Goal: Check status: Check status

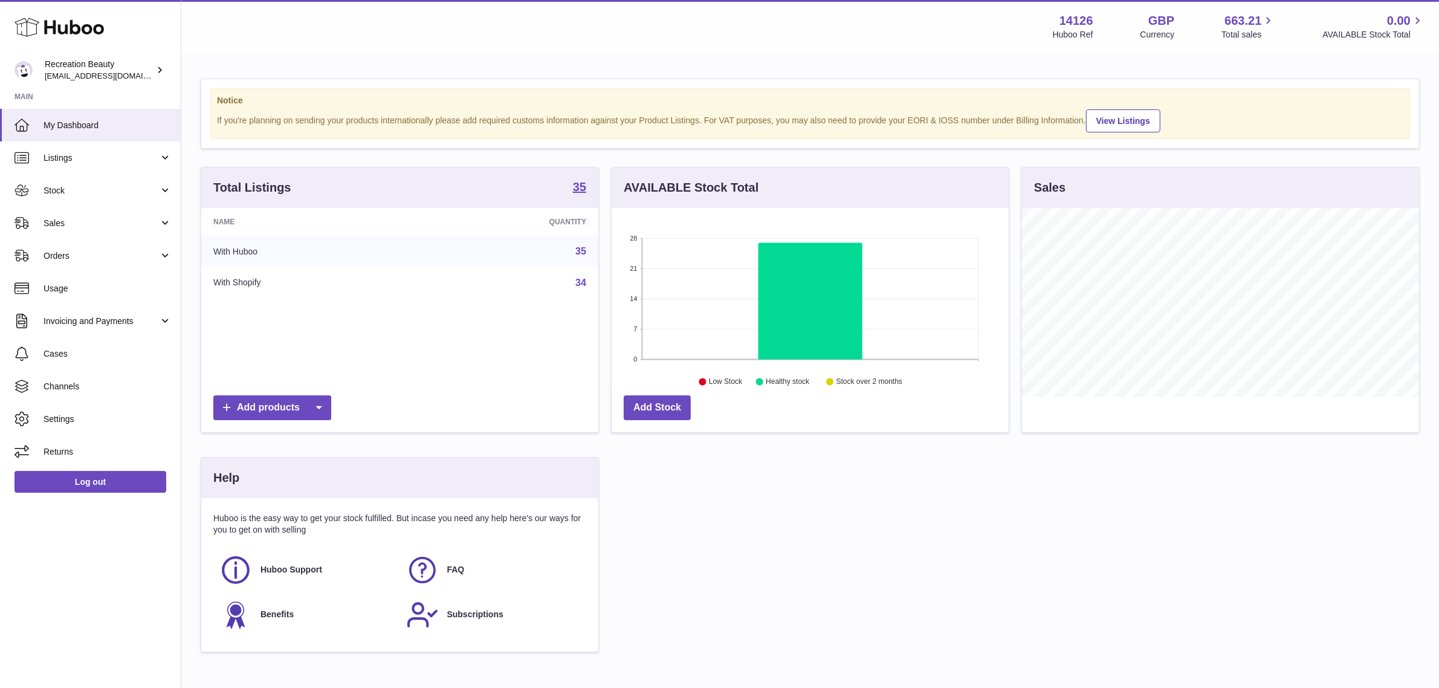
scroll to position [188, 397]
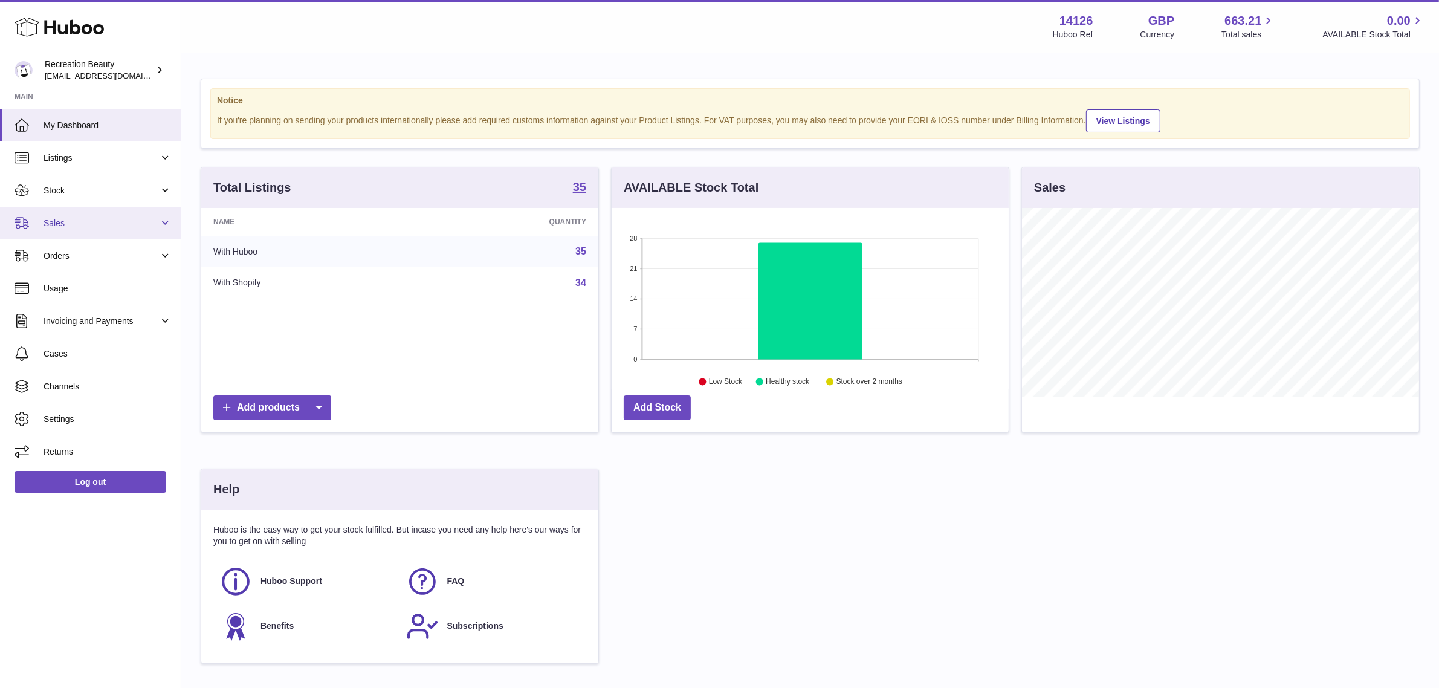
click at [107, 213] on link "Sales" at bounding box center [90, 223] width 181 height 33
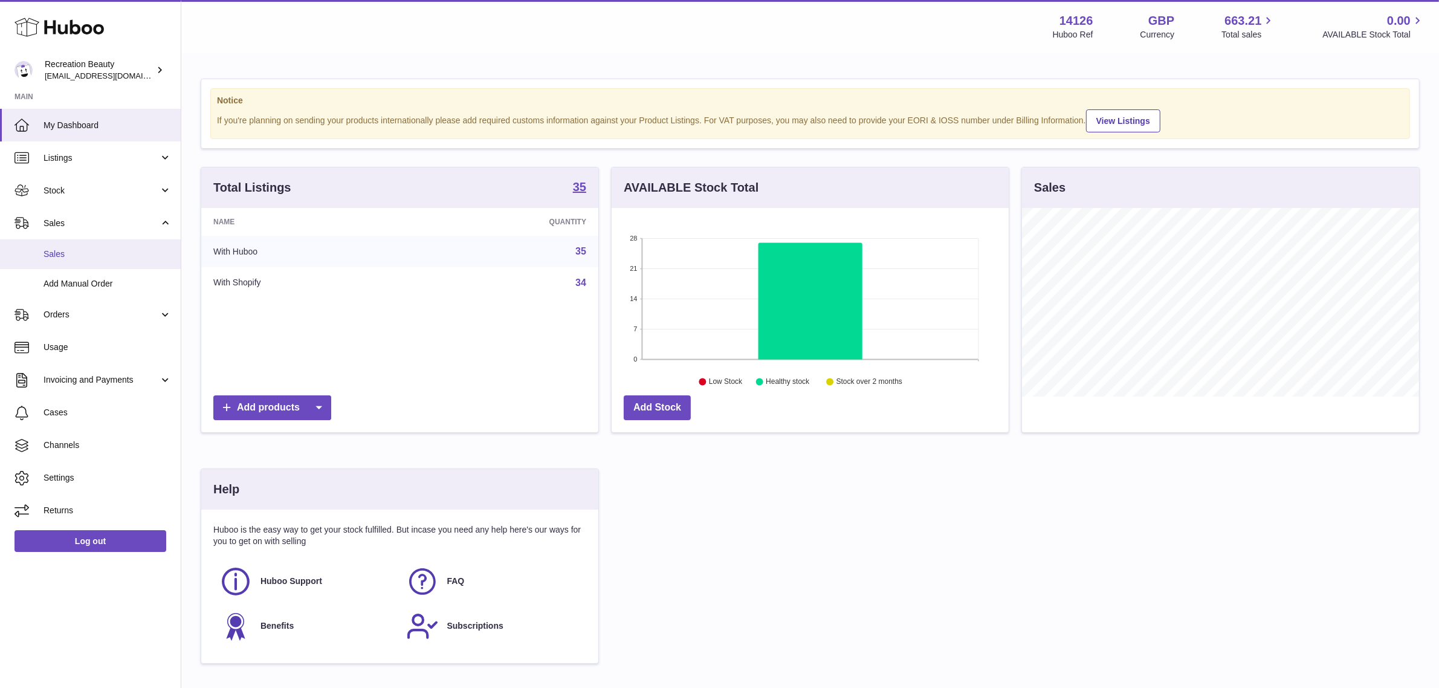
click at [82, 251] on span "Sales" at bounding box center [108, 253] width 128 height 11
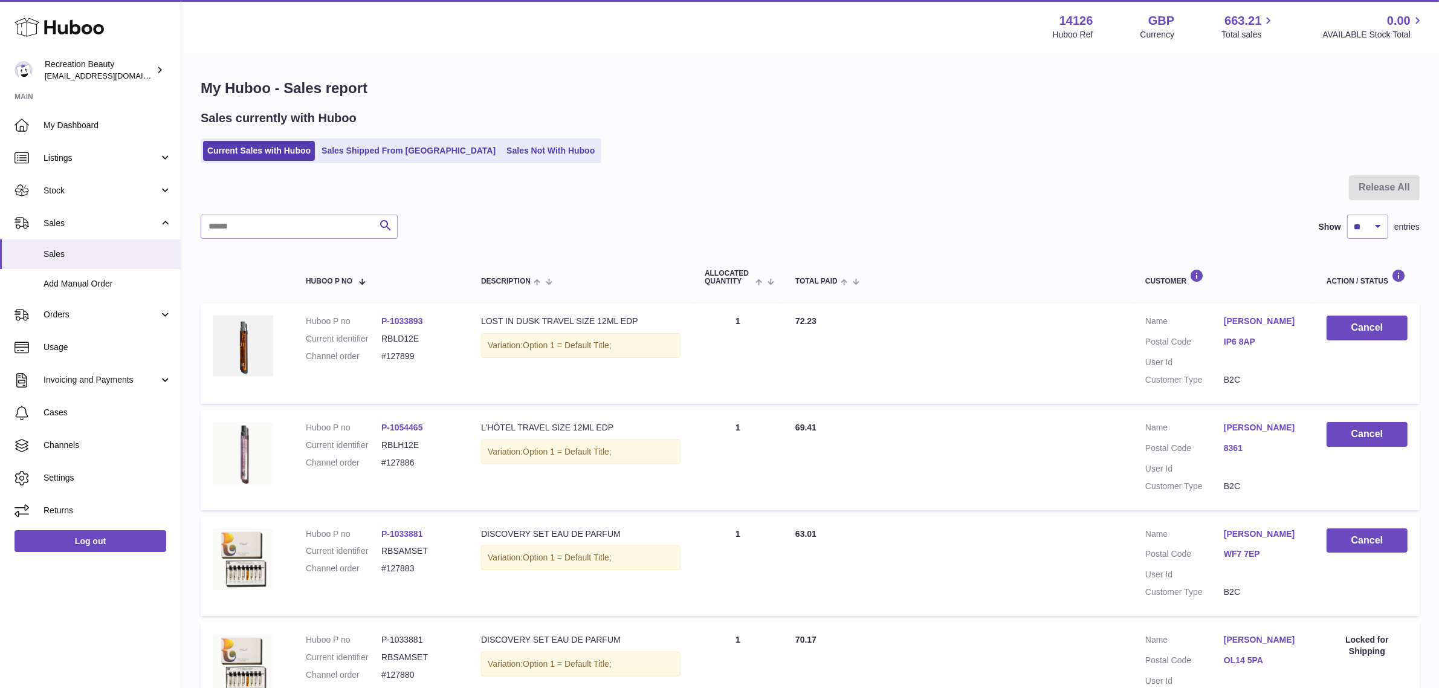
click at [1241, 346] on link "IP6 8AP" at bounding box center [1263, 341] width 79 height 11
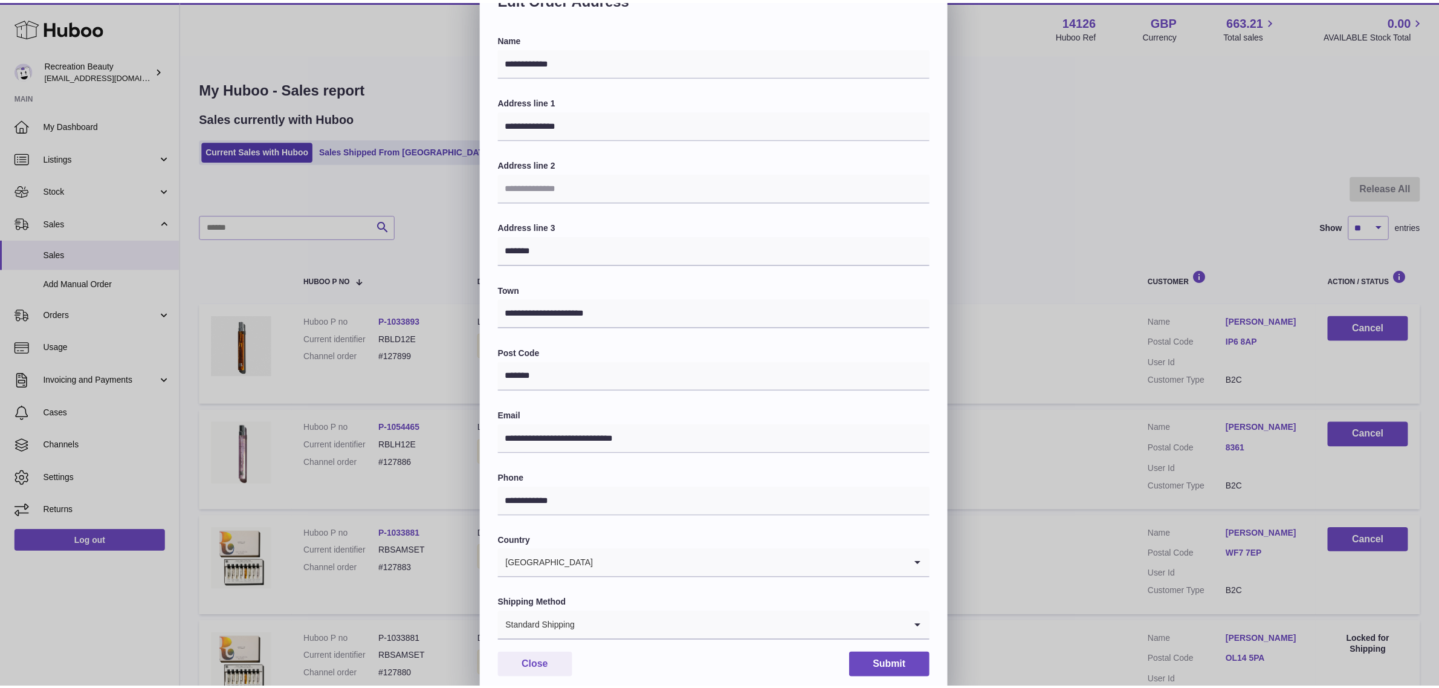
scroll to position [73, 0]
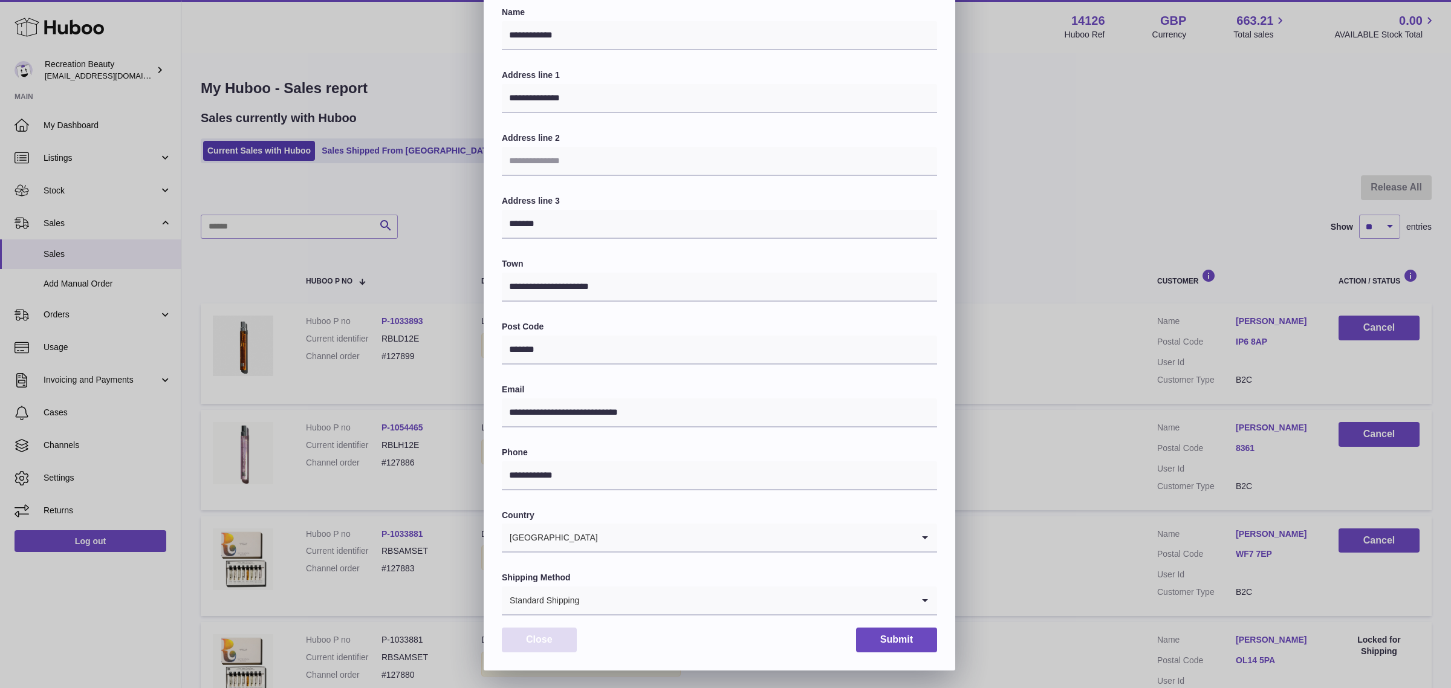
click at [549, 648] on button "Close" at bounding box center [539, 639] width 75 height 25
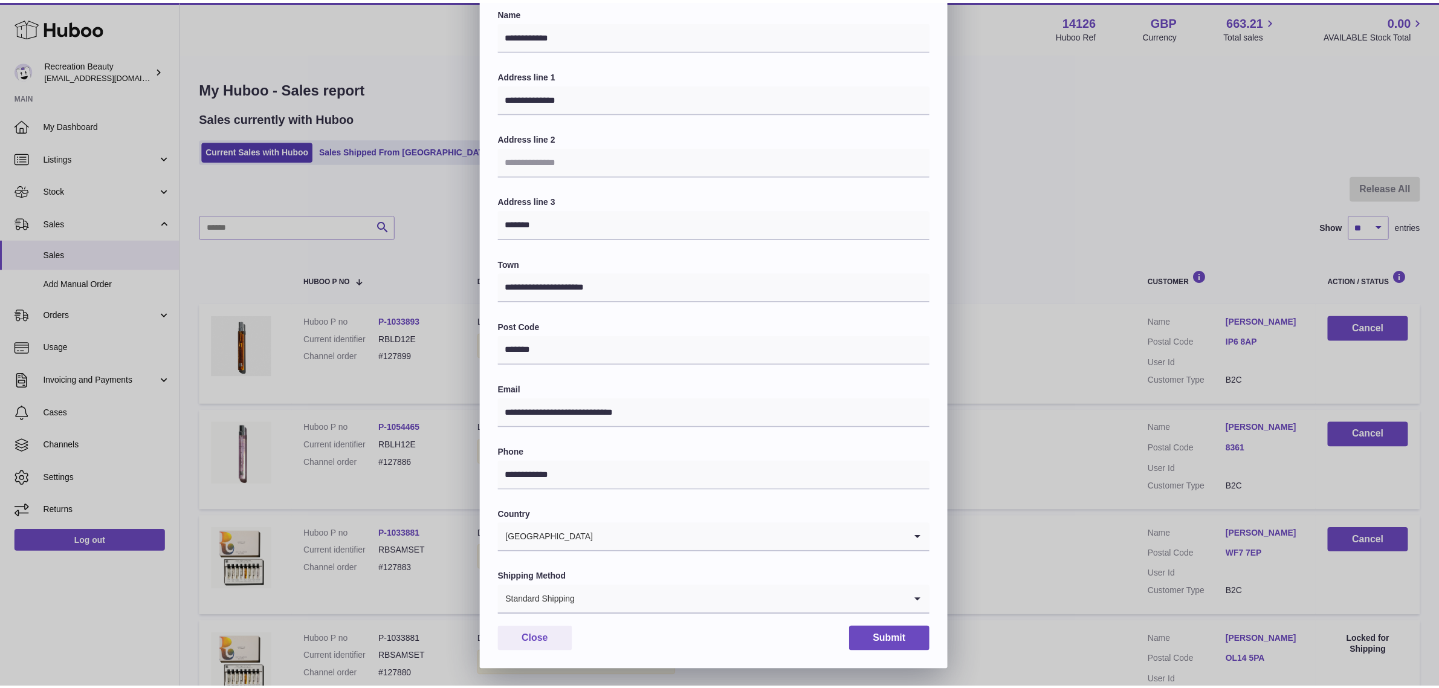
scroll to position [0, 0]
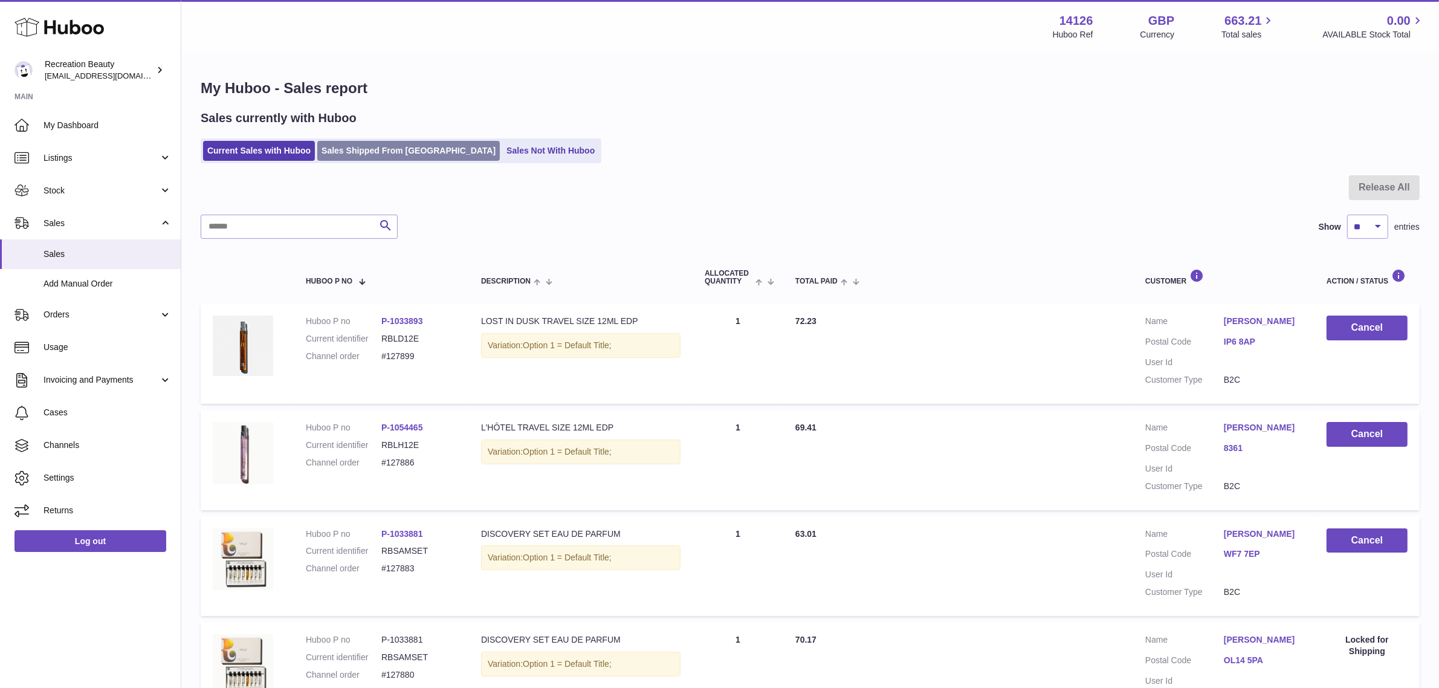
click at [389, 149] on link "Sales Shipped From [GEOGRAPHIC_DATA]" at bounding box center [408, 151] width 183 height 20
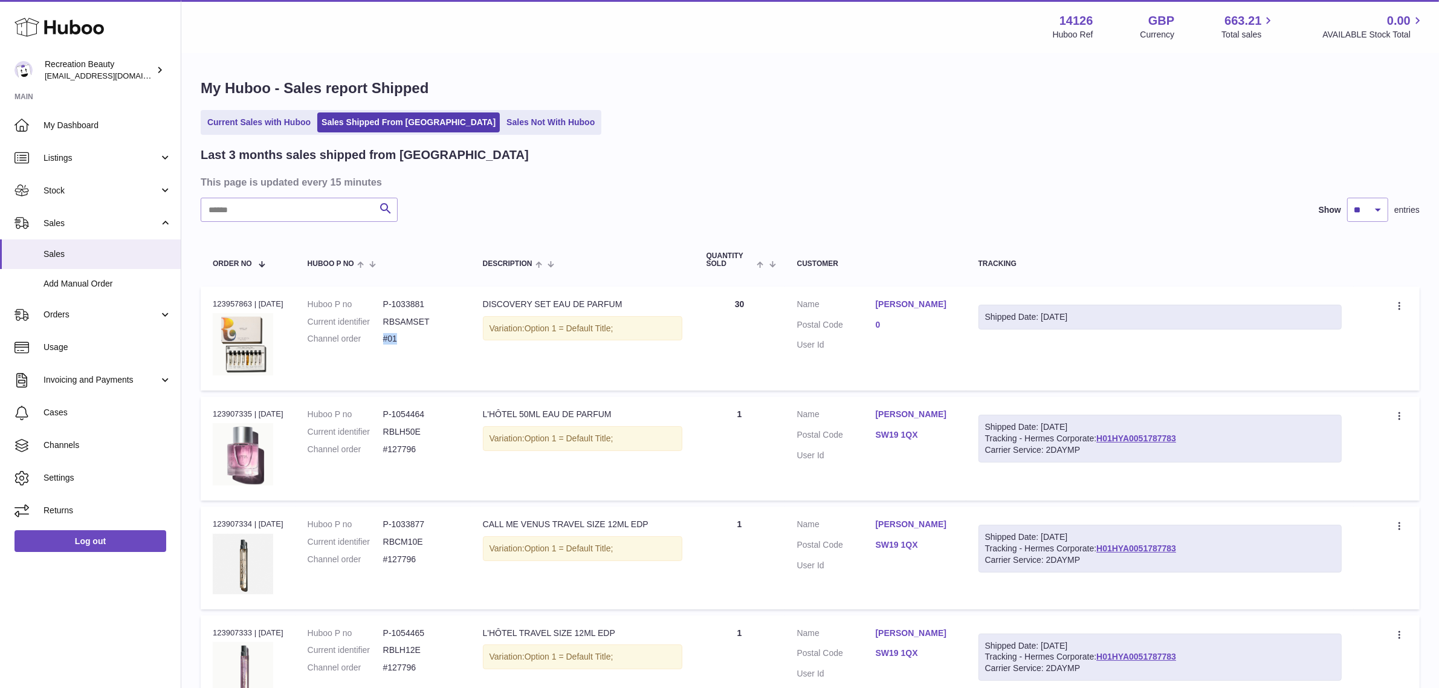
drag, startPoint x: 412, startPoint y: 336, endPoint x: 393, endPoint y: 338, distance: 18.9
click at [393, 338] on dd "#01" at bounding box center [421, 338] width 76 height 11
copy dd "#01"
click at [409, 302] on dd "P-1033881" at bounding box center [421, 304] width 76 height 11
click at [409, 301] on dd "P-1033881" at bounding box center [421, 304] width 76 height 11
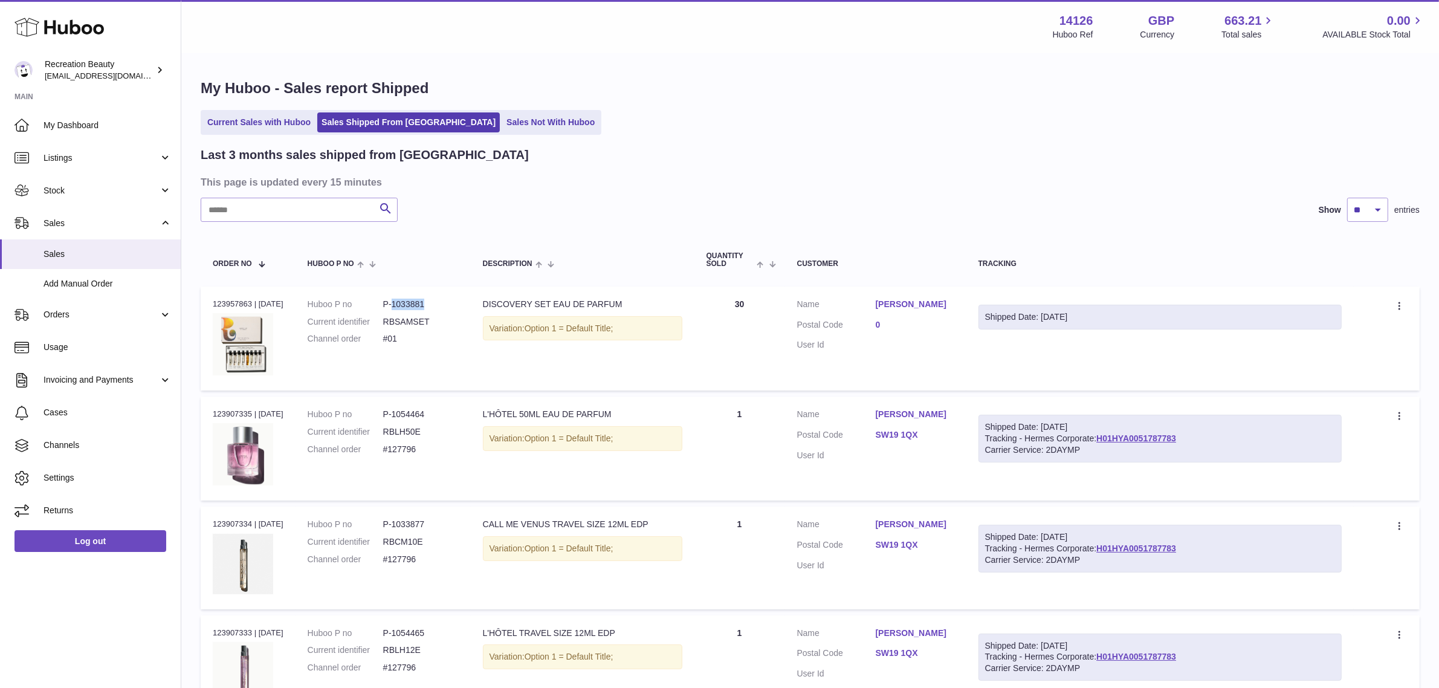
copy dd "1033881"
